Goal: Information Seeking & Learning: Check status

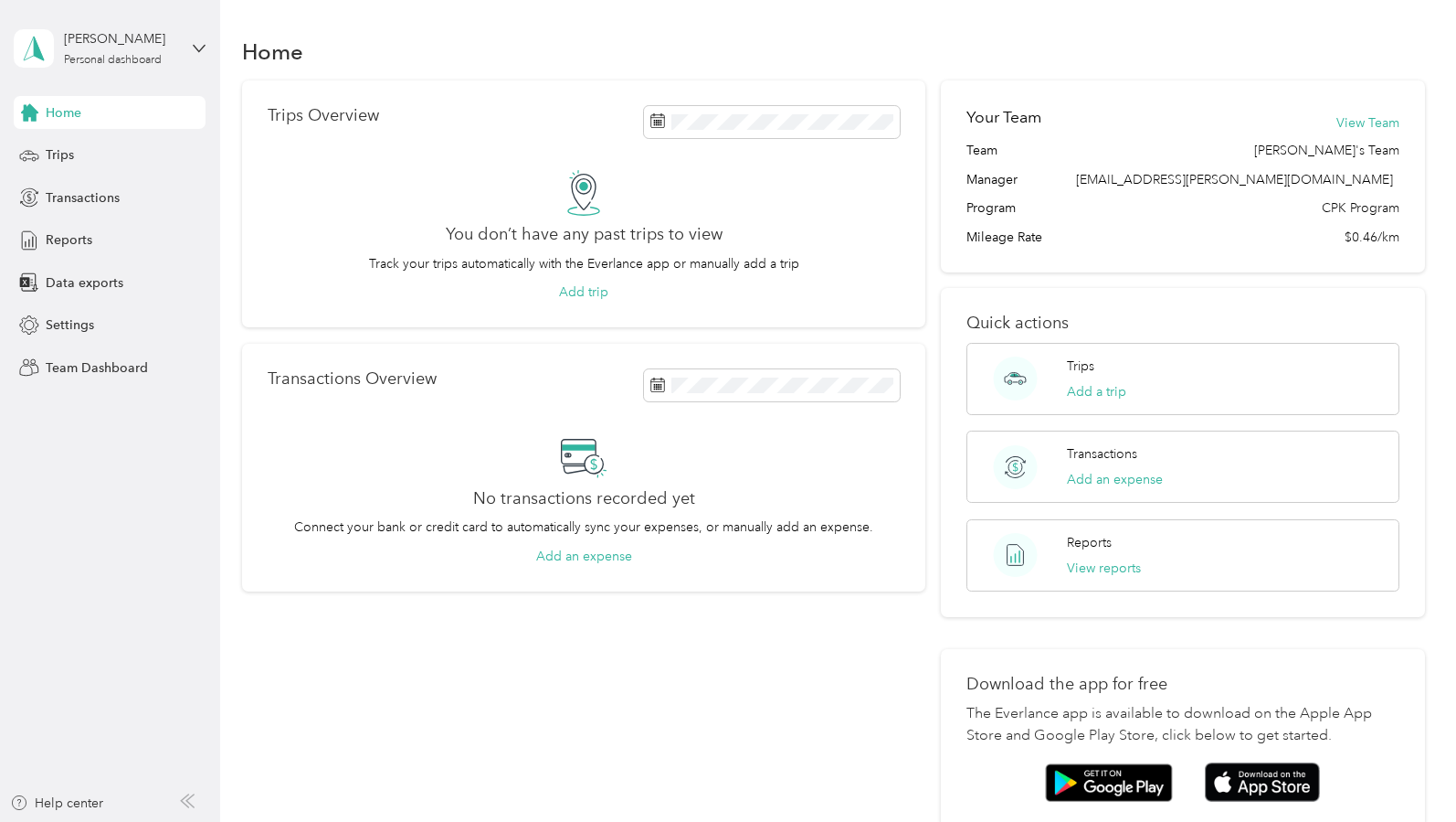
click at [191, 45] on div "[PERSON_NAME] Personal dashboard" at bounding box center [109, 48] width 192 height 64
click at [141, 151] on div "Team dashboard" at bounding box center [257, 144] width 462 height 32
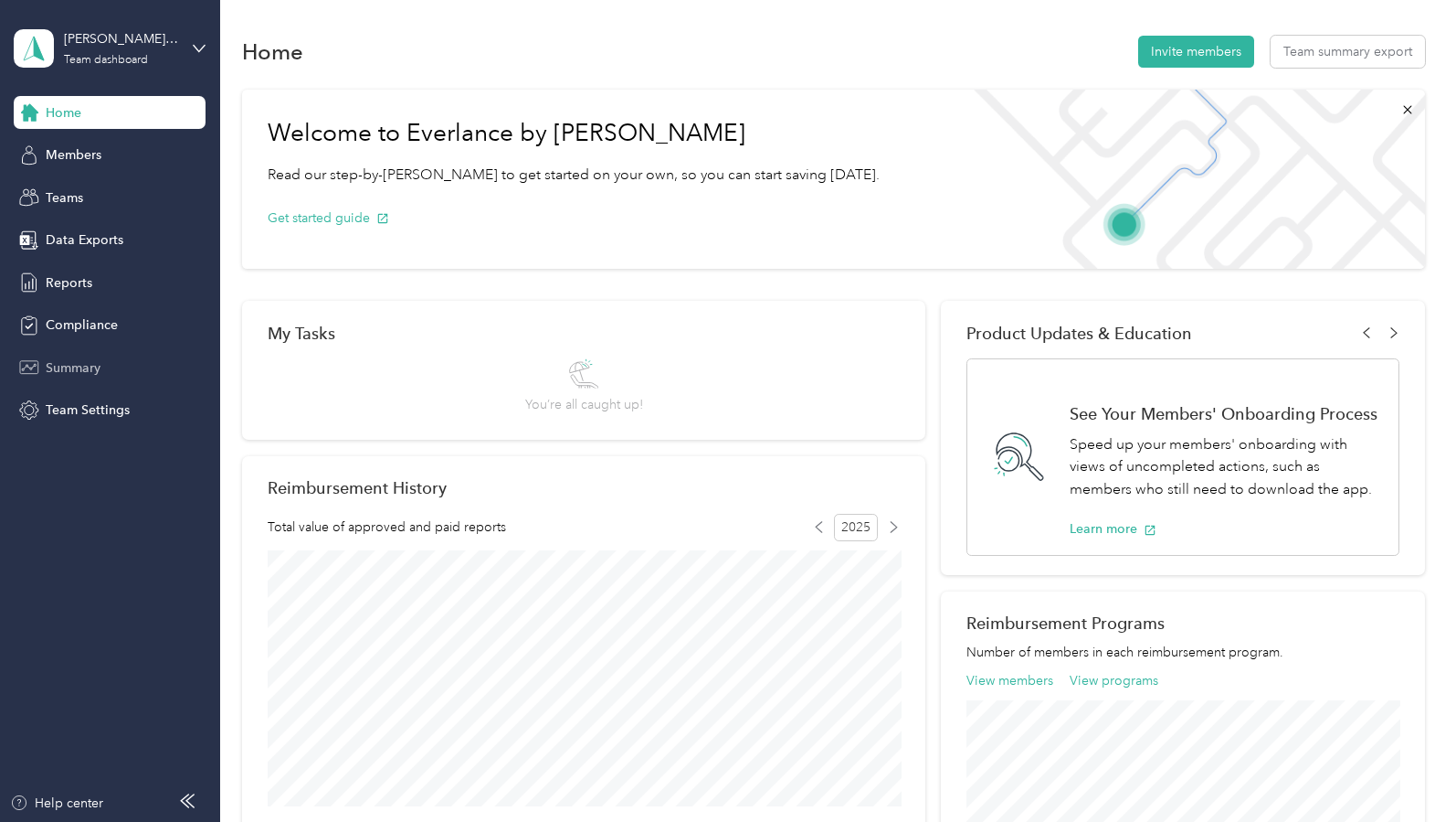
click at [69, 360] on span "Summary" at bounding box center [73, 367] width 55 height 19
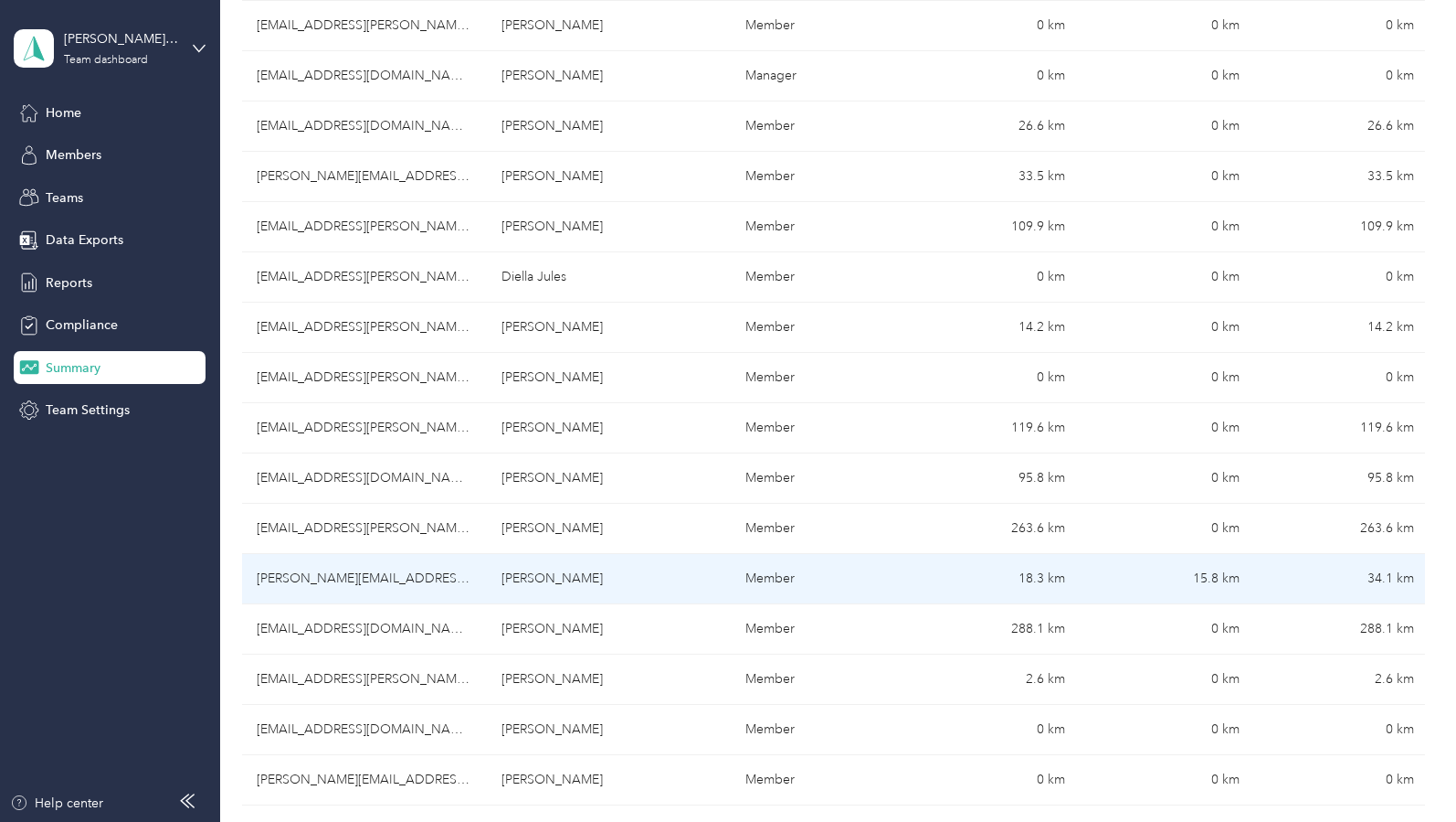
scroll to position [545, 0]
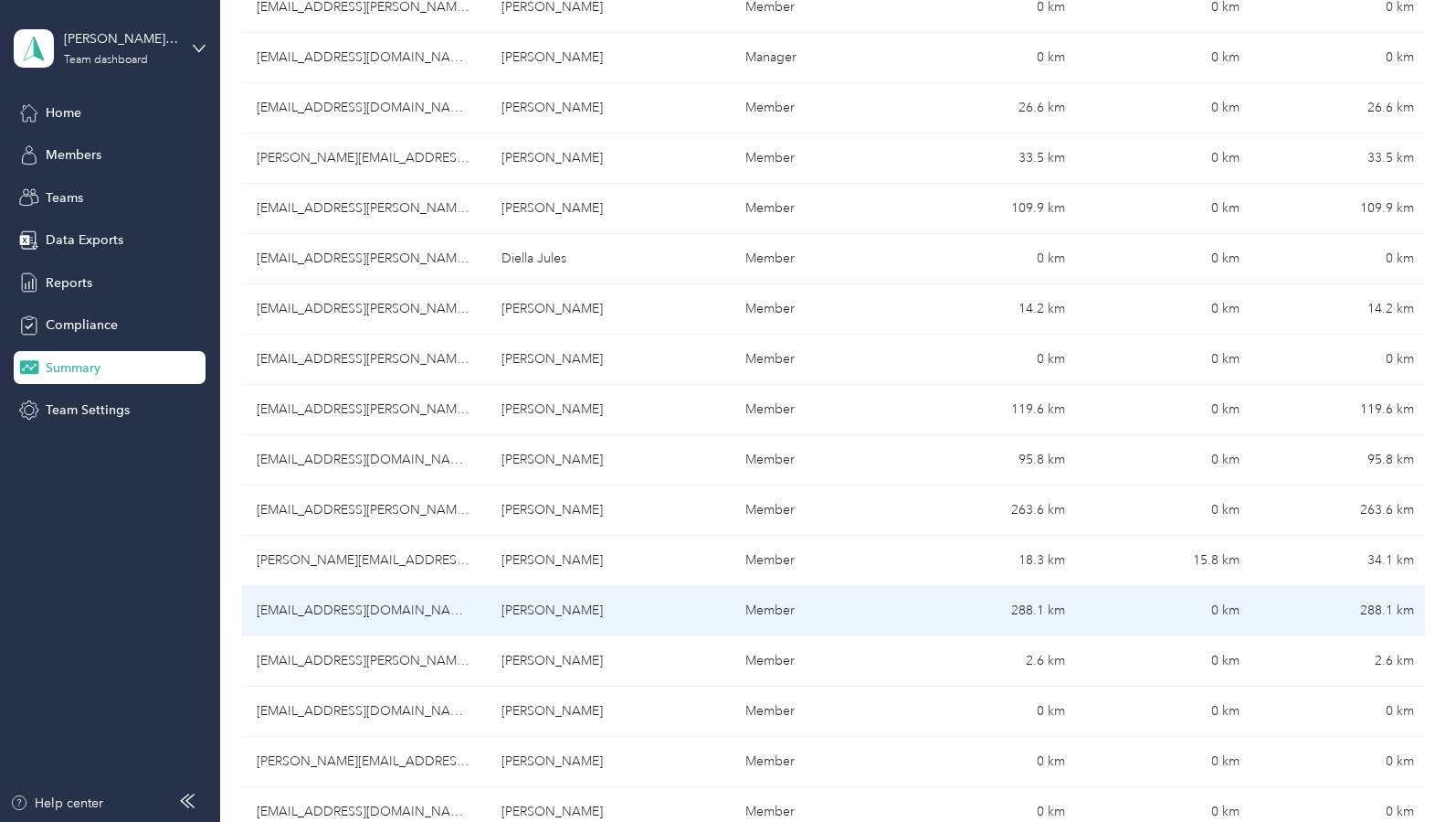
click at [1034, 608] on td "288.1 km" at bounding box center [992, 610] width 174 height 50
